Goal: Find specific page/section: Find specific page/section

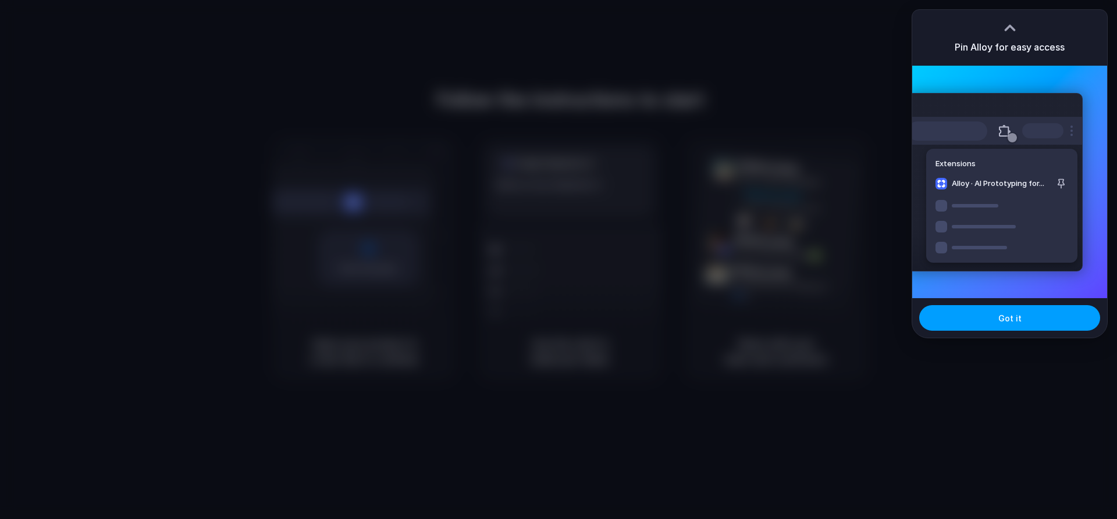
click at [1009, 315] on span "Got it" at bounding box center [1009, 318] width 23 height 12
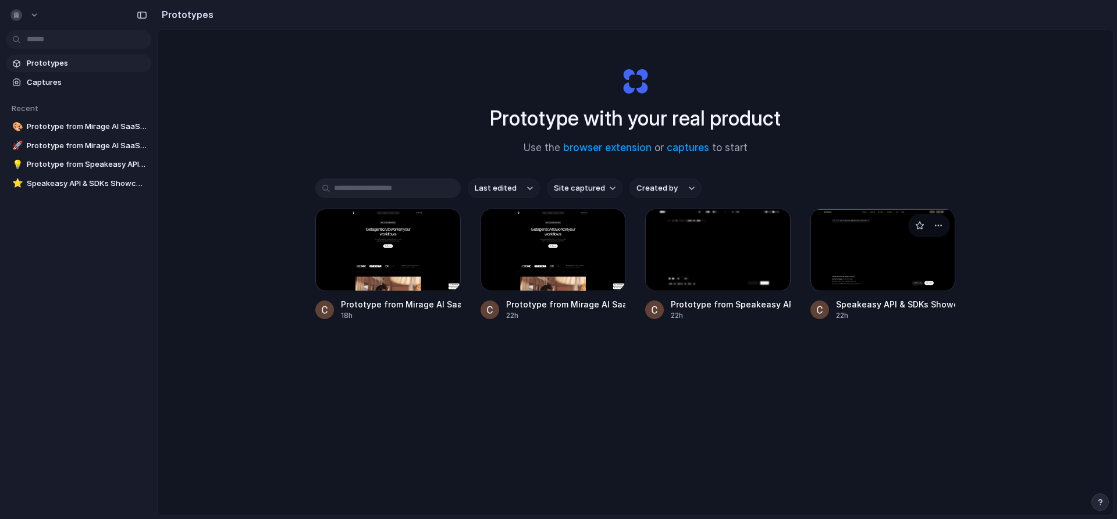
click at [892, 269] on div at bounding box center [882, 250] width 145 height 83
click at [397, 243] on div at bounding box center [387, 250] width 145 height 83
